Goal: Navigation & Orientation: Find specific page/section

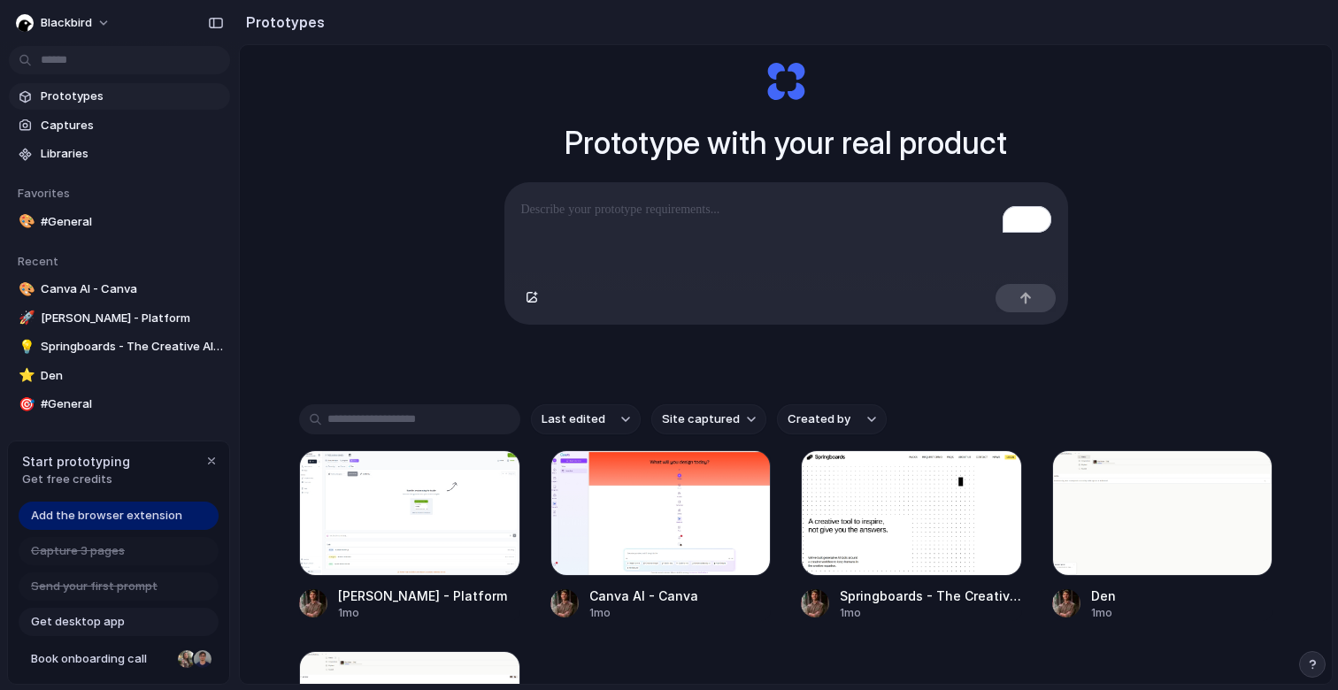
scroll to position [90, 0]
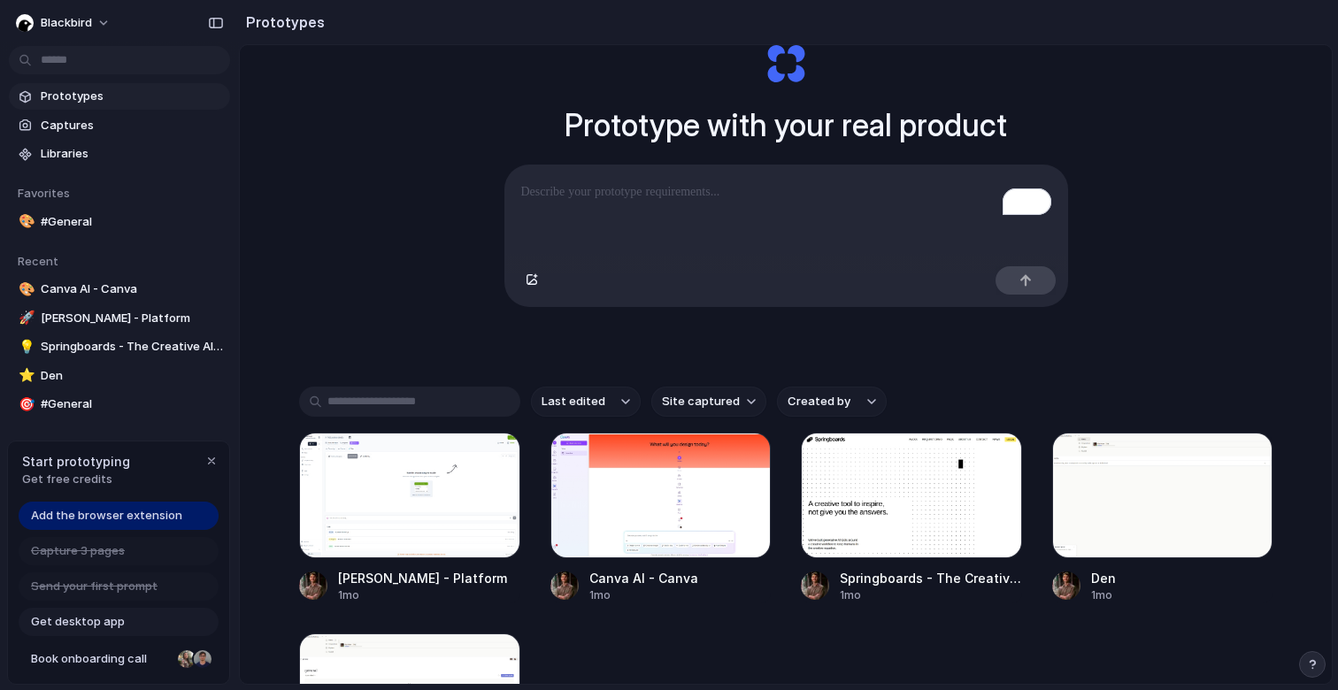
click at [560, 404] on span "Last edited" at bounding box center [573, 402] width 64 height 18
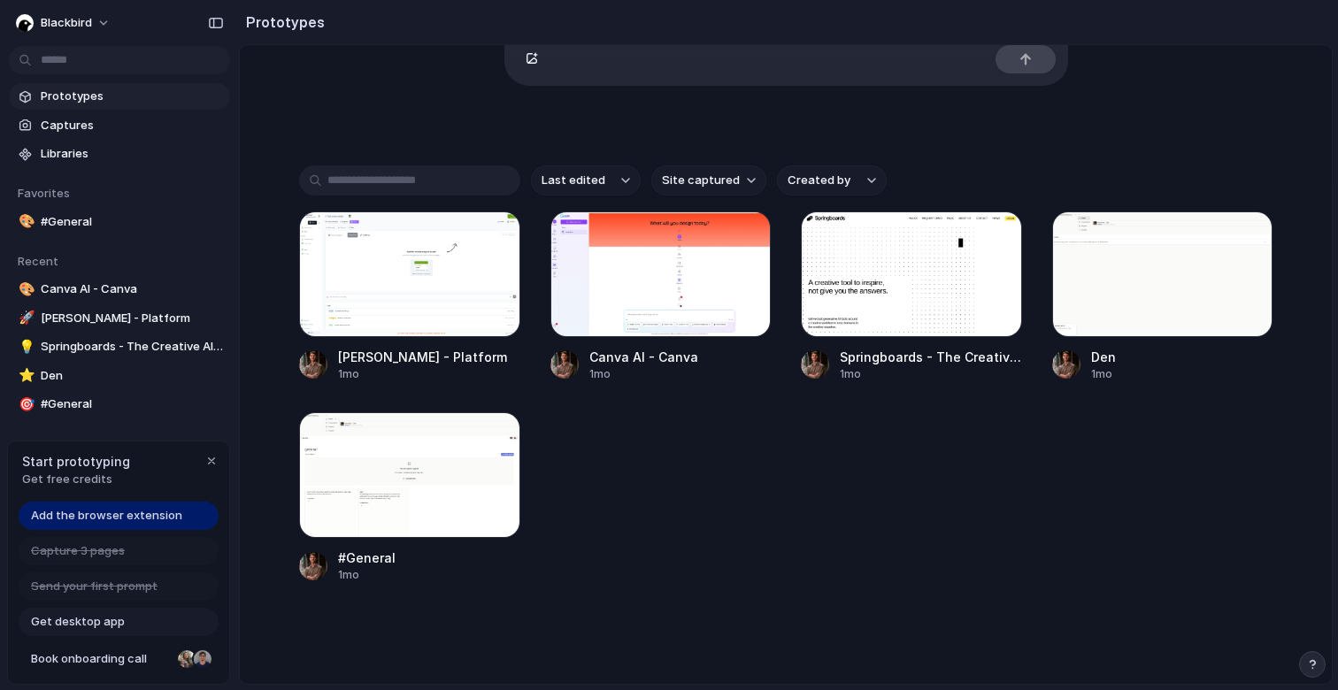
scroll to position [305, 0]
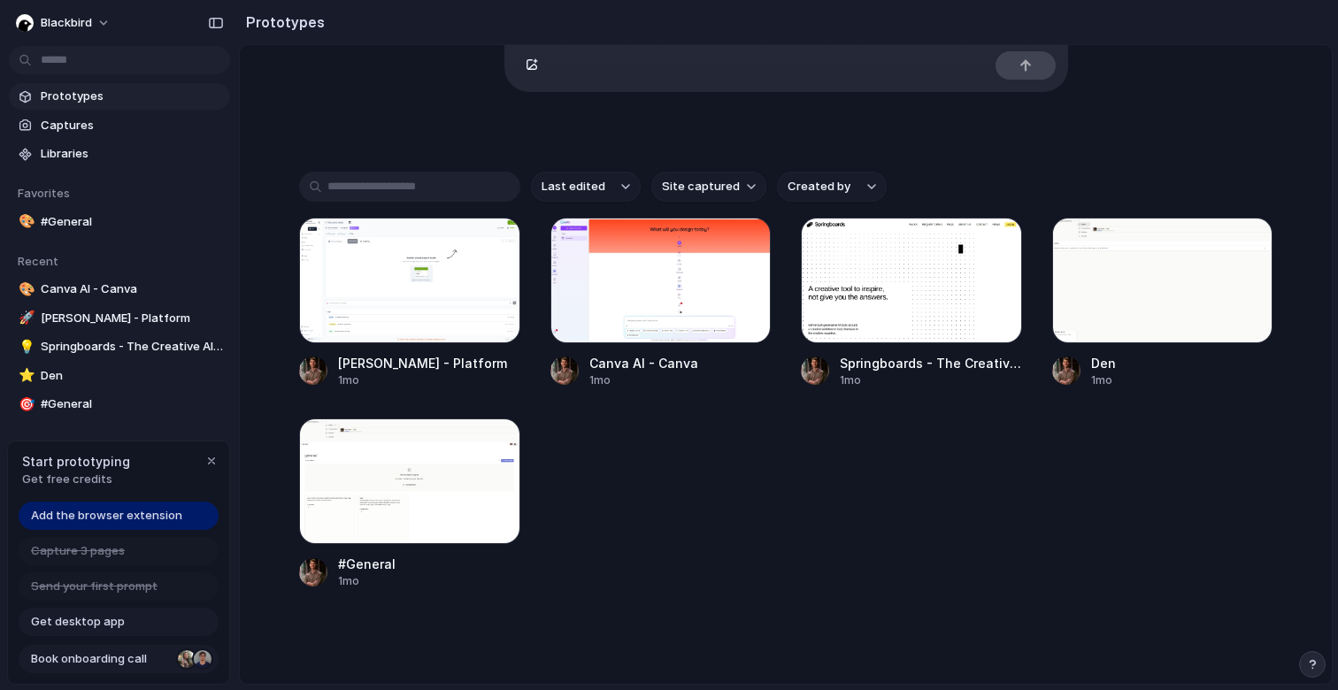
click at [187, 664] on div at bounding box center [187, 659] width 18 height 18
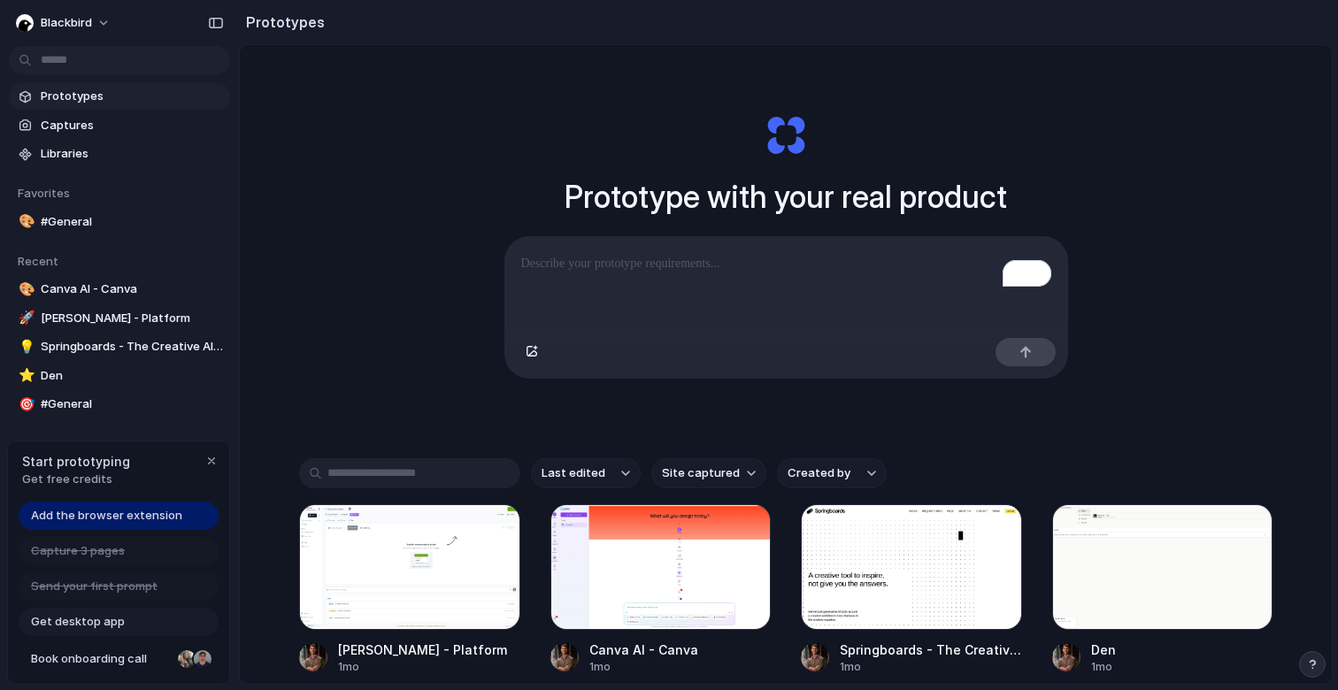
scroll to position [0, 0]
